Goal: Navigation & Orientation: Find specific page/section

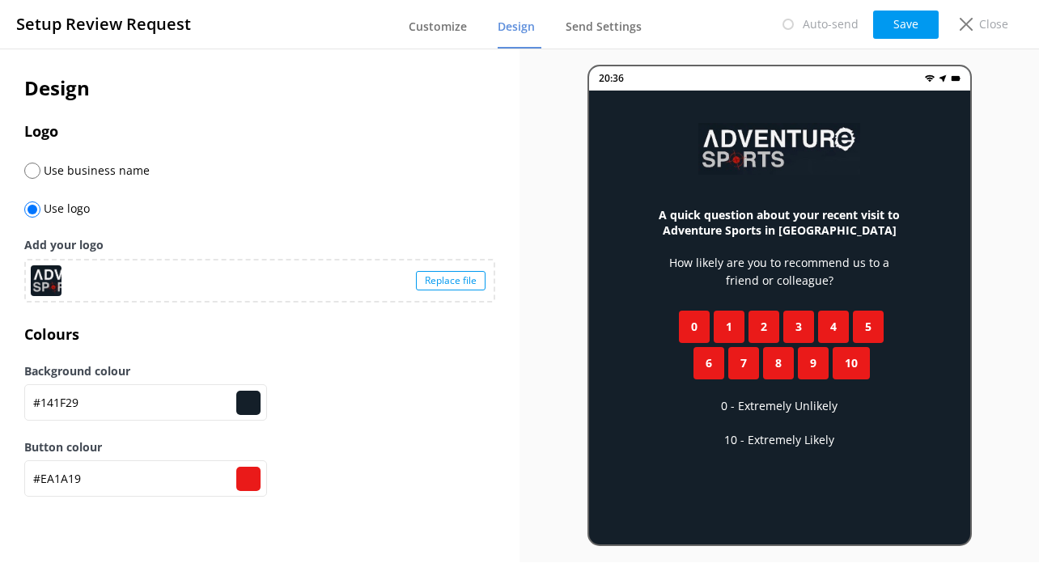
type input "#141f29"
type input "#ea1a19"
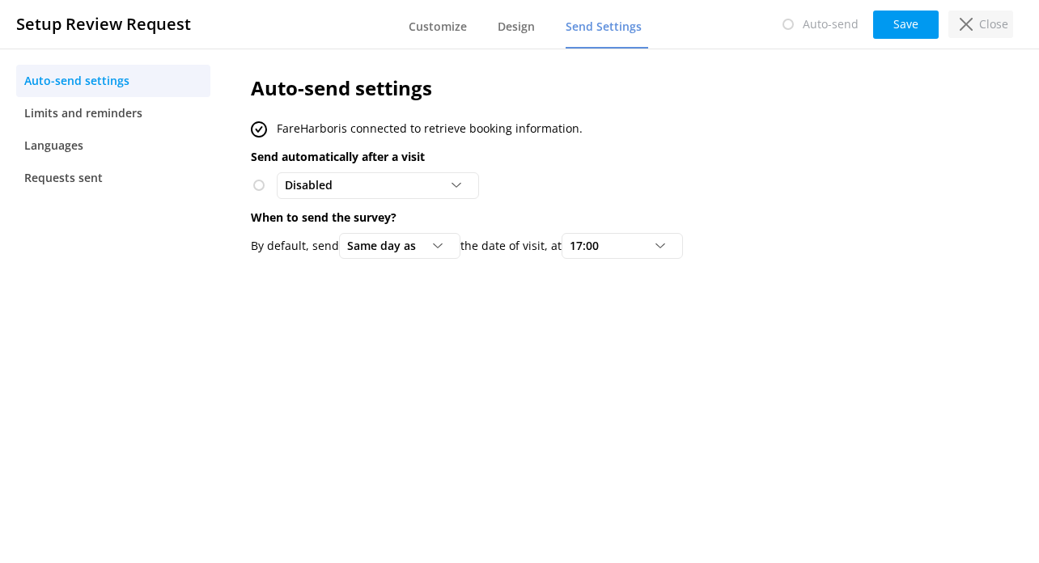
click at [981, 28] on p "Close" at bounding box center [993, 24] width 29 height 18
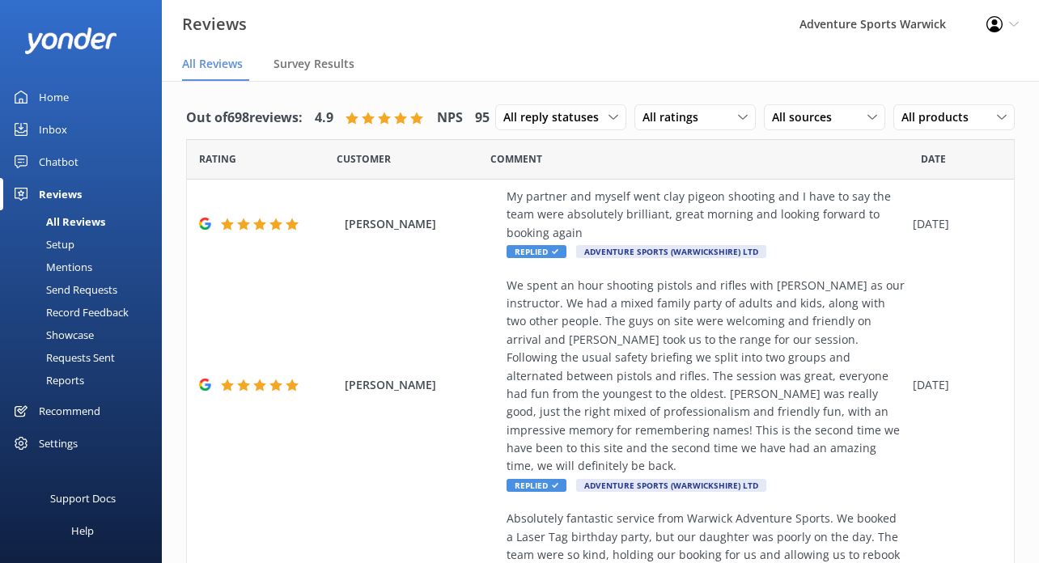
click at [57, 100] on div "Home" at bounding box center [54, 97] width 30 height 32
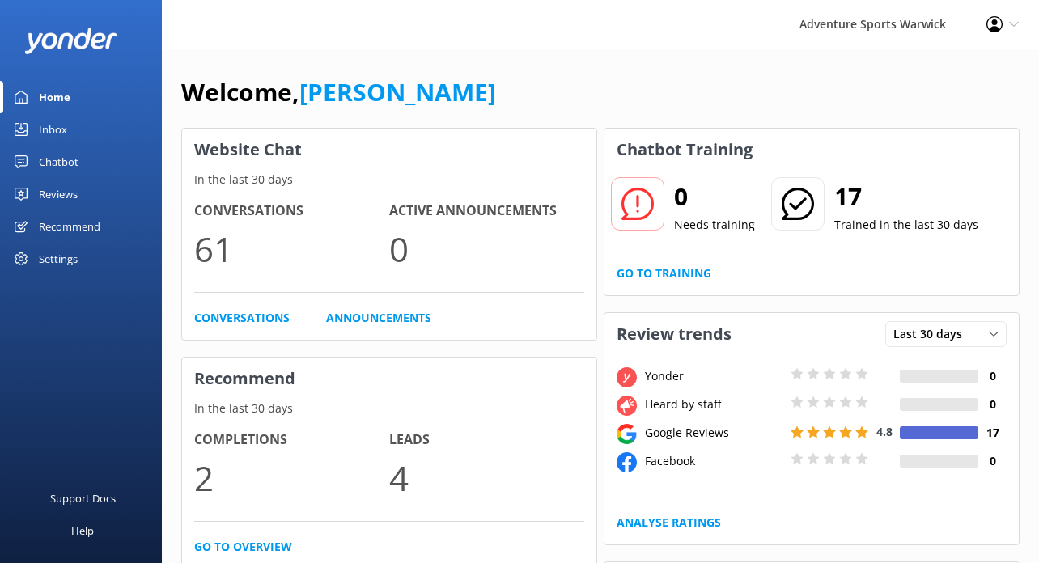
click at [54, 129] on div "Inbox" at bounding box center [53, 129] width 28 height 32
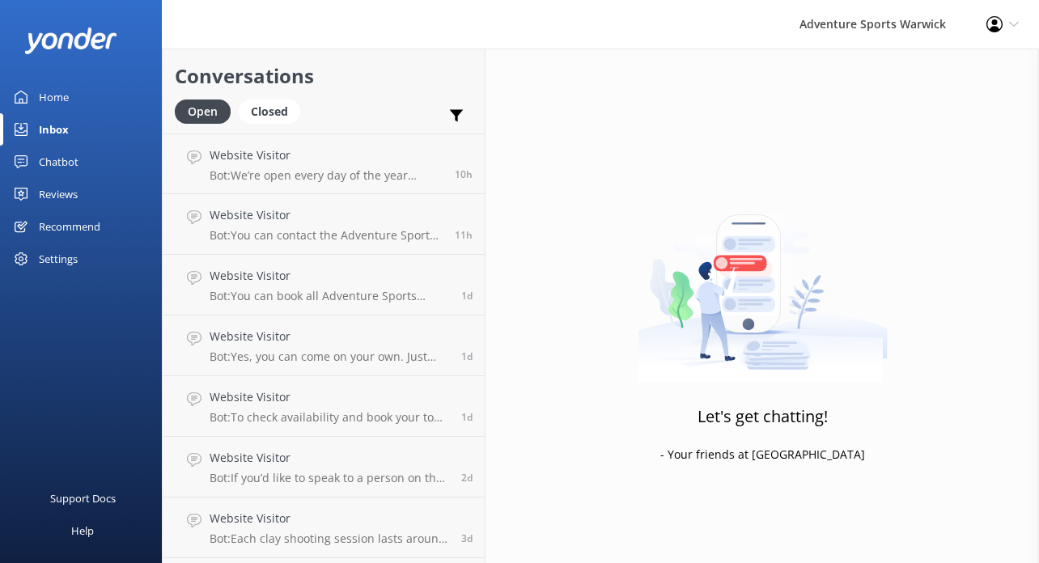
click at [51, 97] on div "Home" at bounding box center [54, 97] width 30 height 32
